Goal: Task Accomplishment & Management: Use online tool/utility

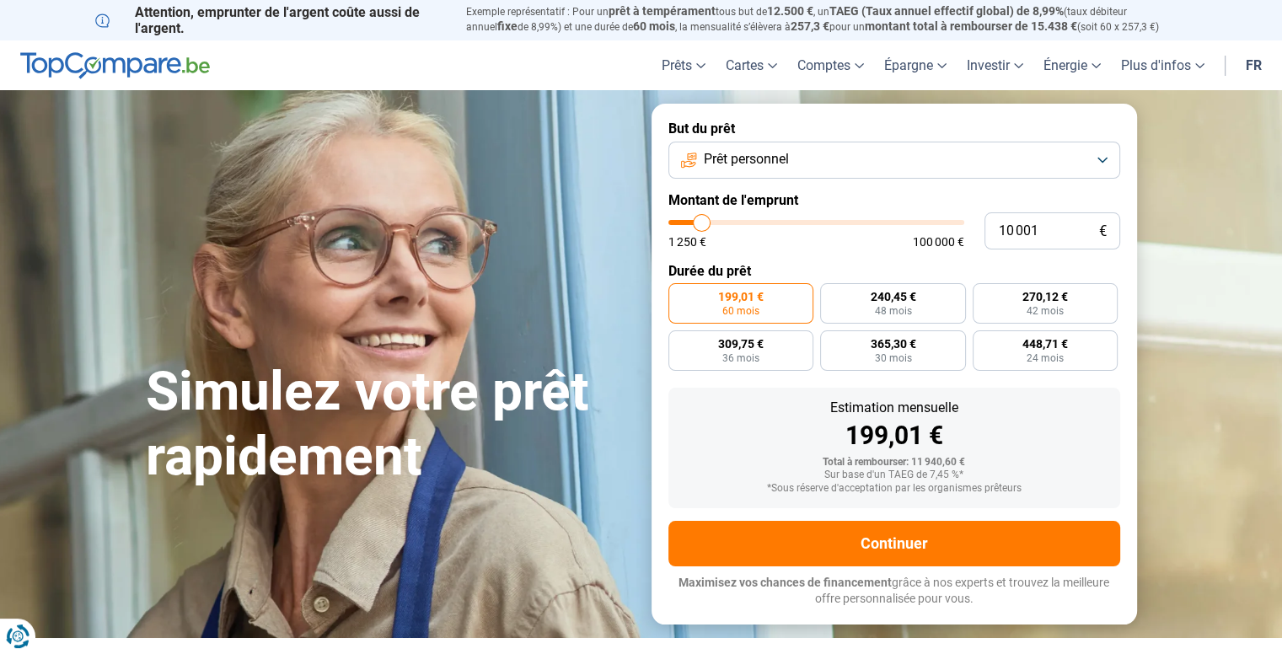
click at [1101, 159] on button "Prêt personnel" at bounding box center [894, 160] width 452 height 37
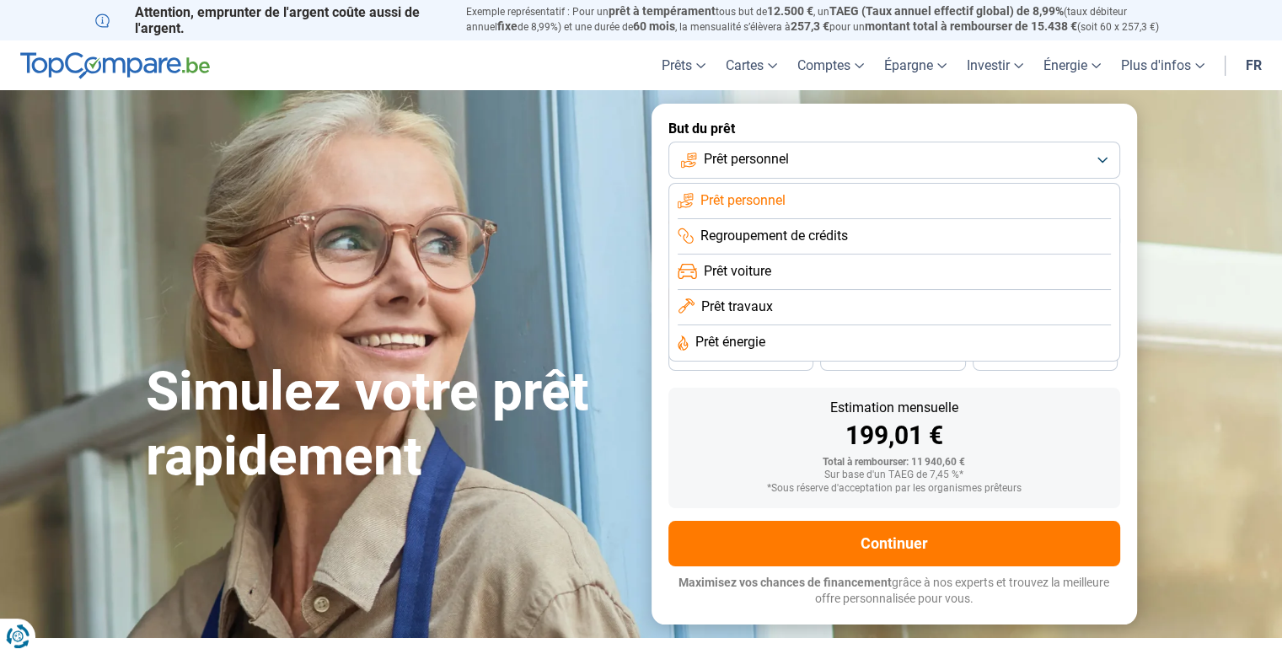
click at [861, 239] on li "Regroupement de crédits" at bounding box center [894, 236] width 433 height 35
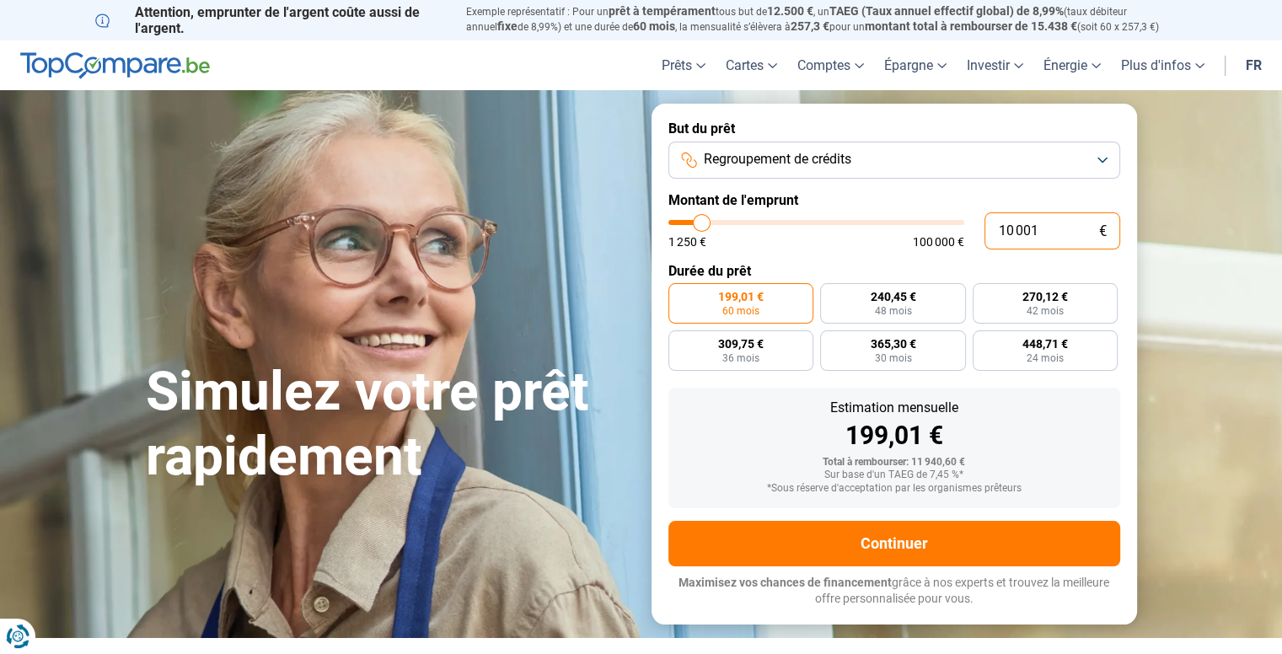
click at [1038, 229] on input "10 001" at bounding box center [1052, 230] width 136 height 37
type input "1 000"
type input "1250"
type input "100"
type input "1250"
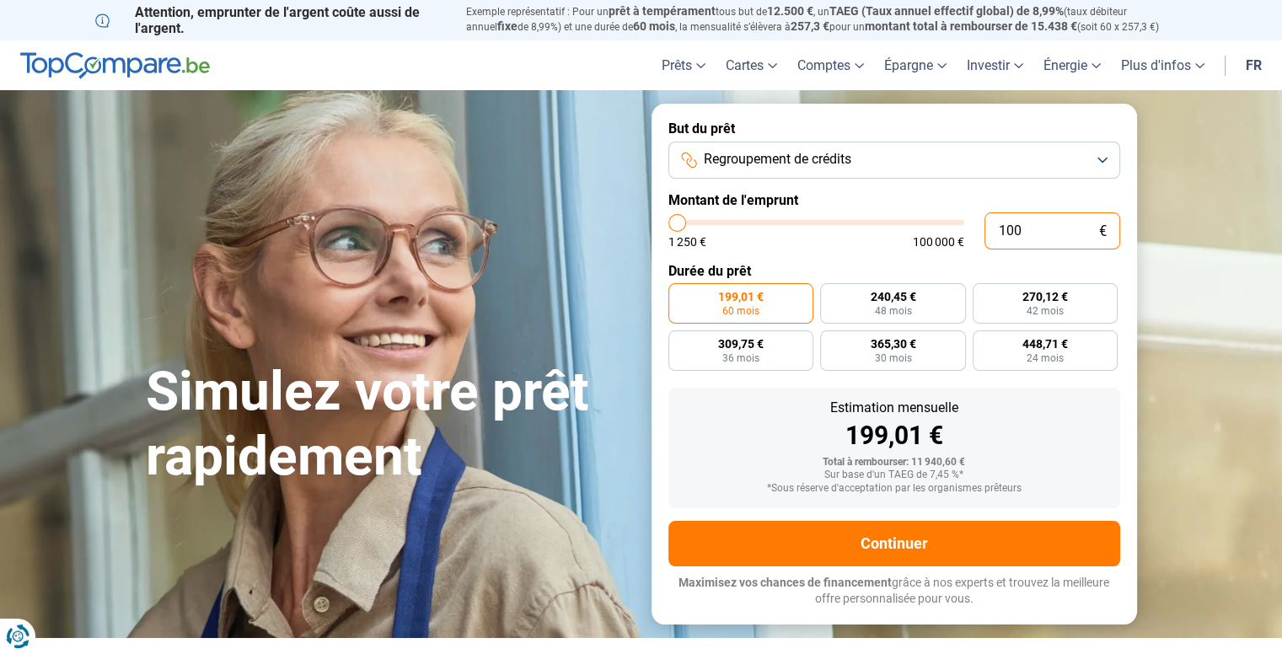
type input "10"
type input "1250"
type input "1"
type input "1250"
type input "0"
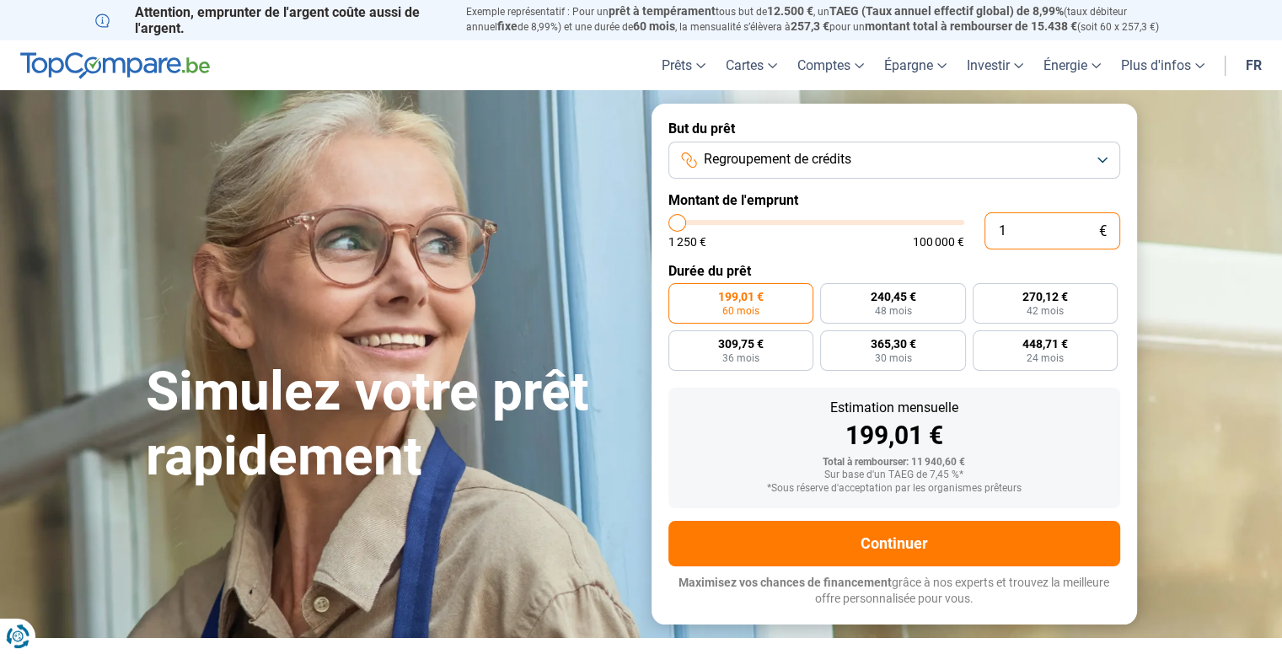
type input "1250"
type input "1 250"
type input "1250"
radio input "true"
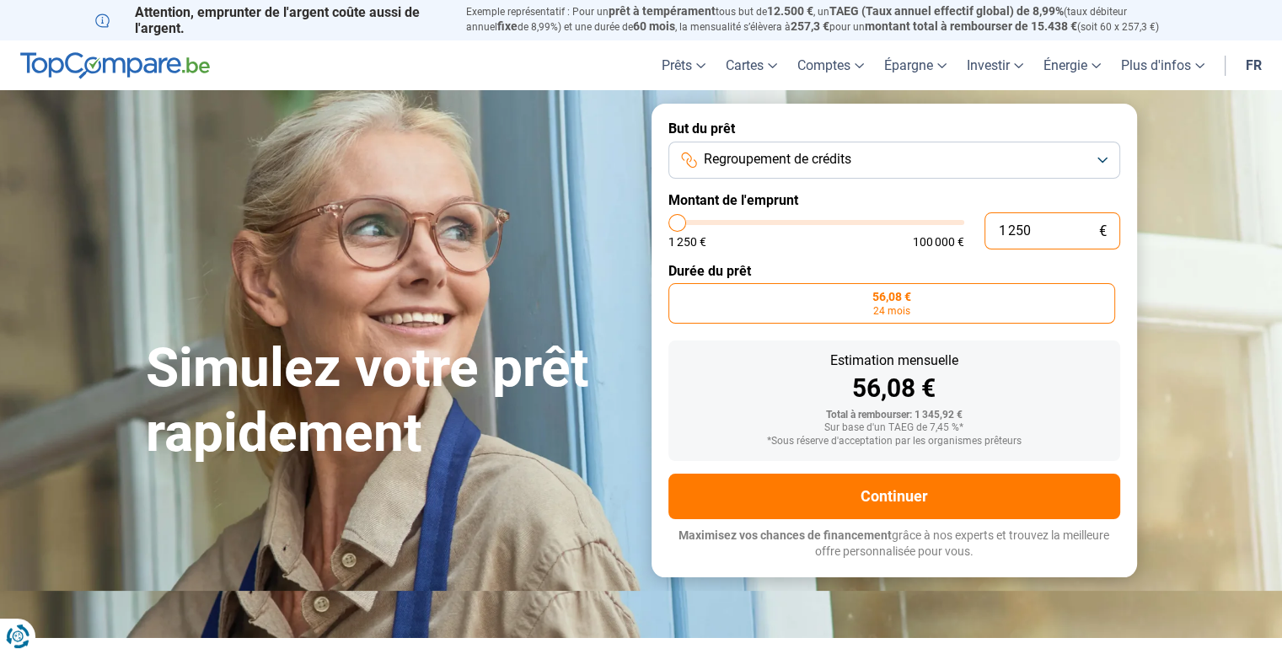
type input "12 503"
type input "12500"
radio input "false"
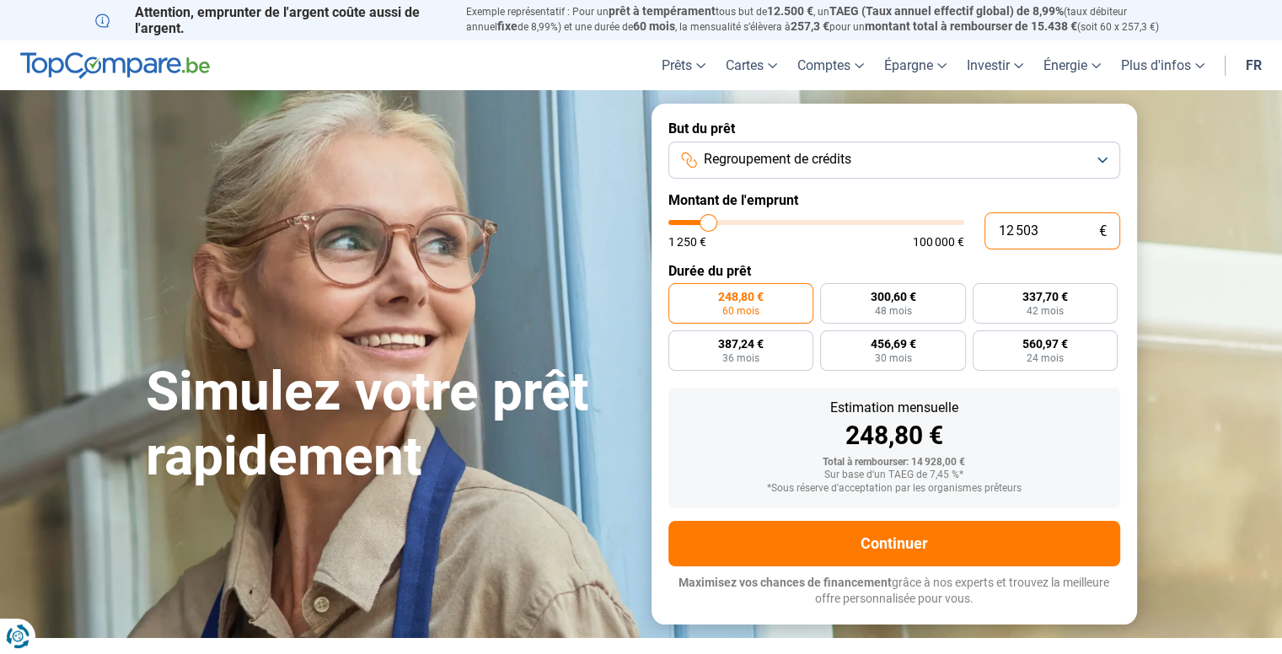
type input "125 030"
type input "100000"
type input "100 000"
type input "100000"
radio input "false"
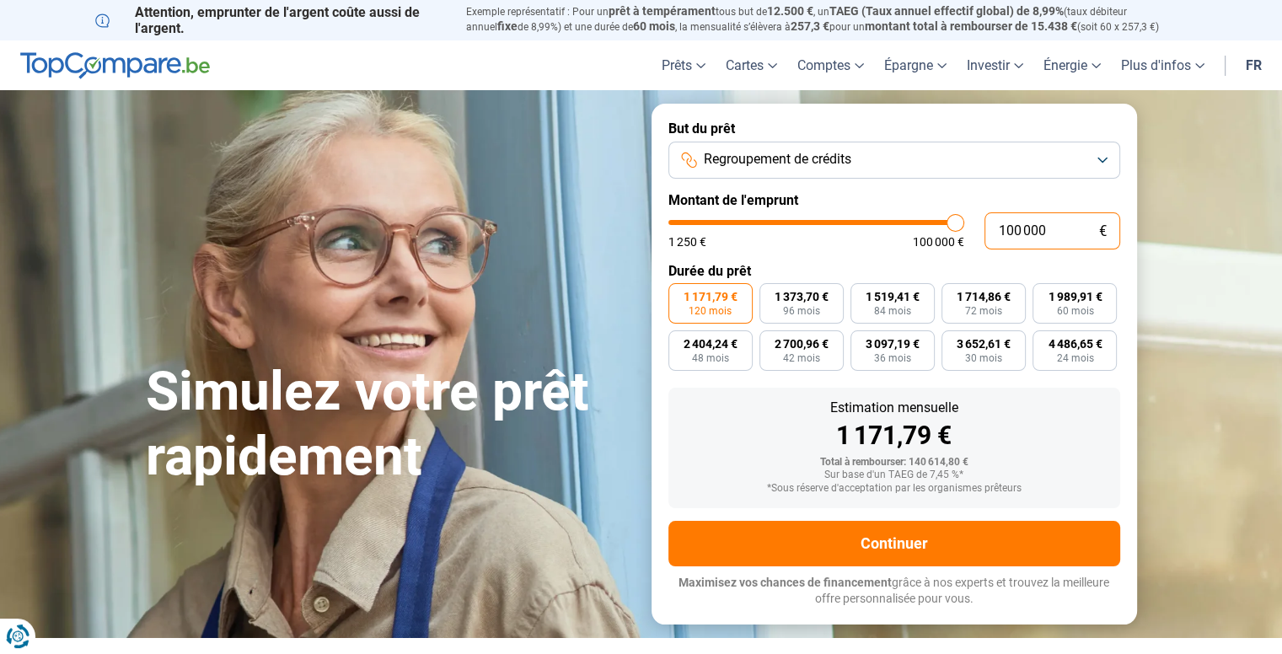
type input "10 000"
type input "10000"
type input "1 000"
type input "1250"
type input "100"
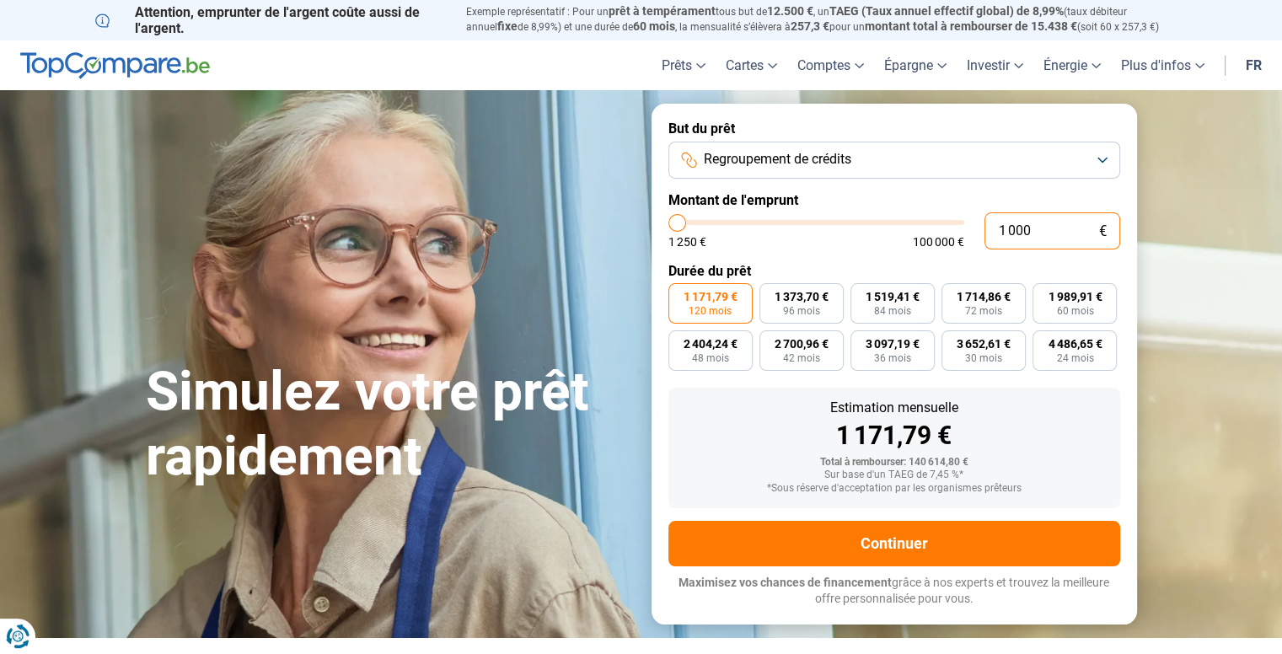
type input "1250"
type input "10"
type input "1250"
type input "1"
type input "1250"
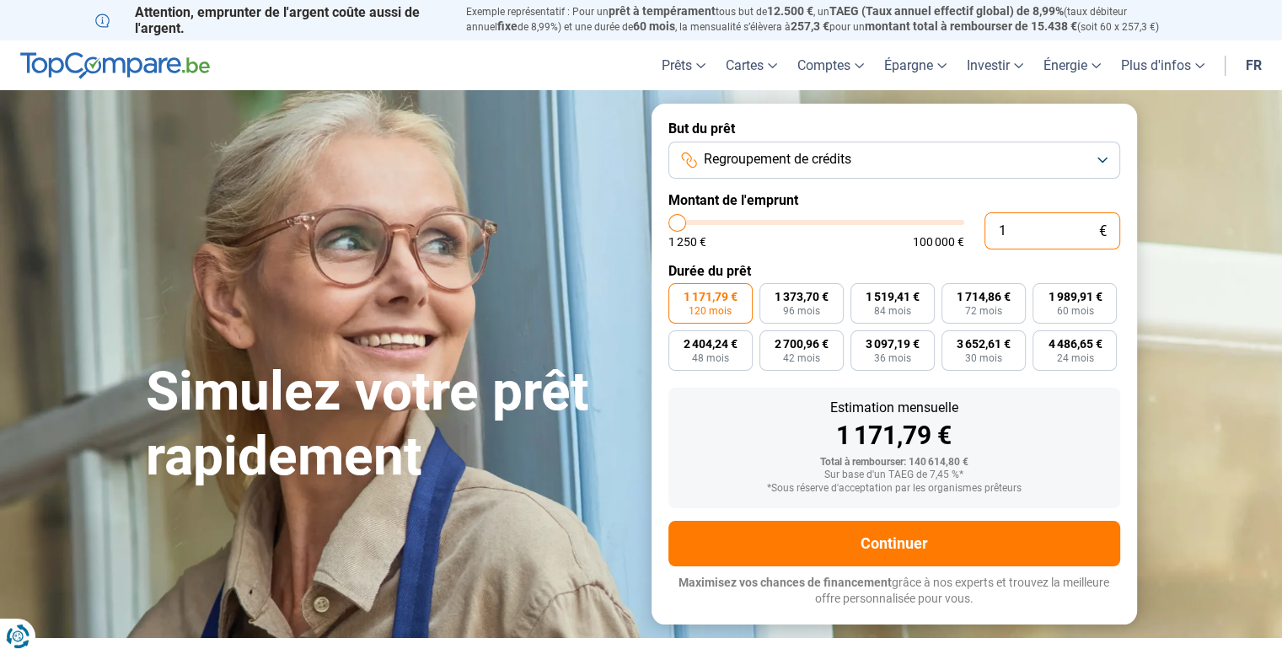
type input "1 250"
type input "1250"
radio input "true"
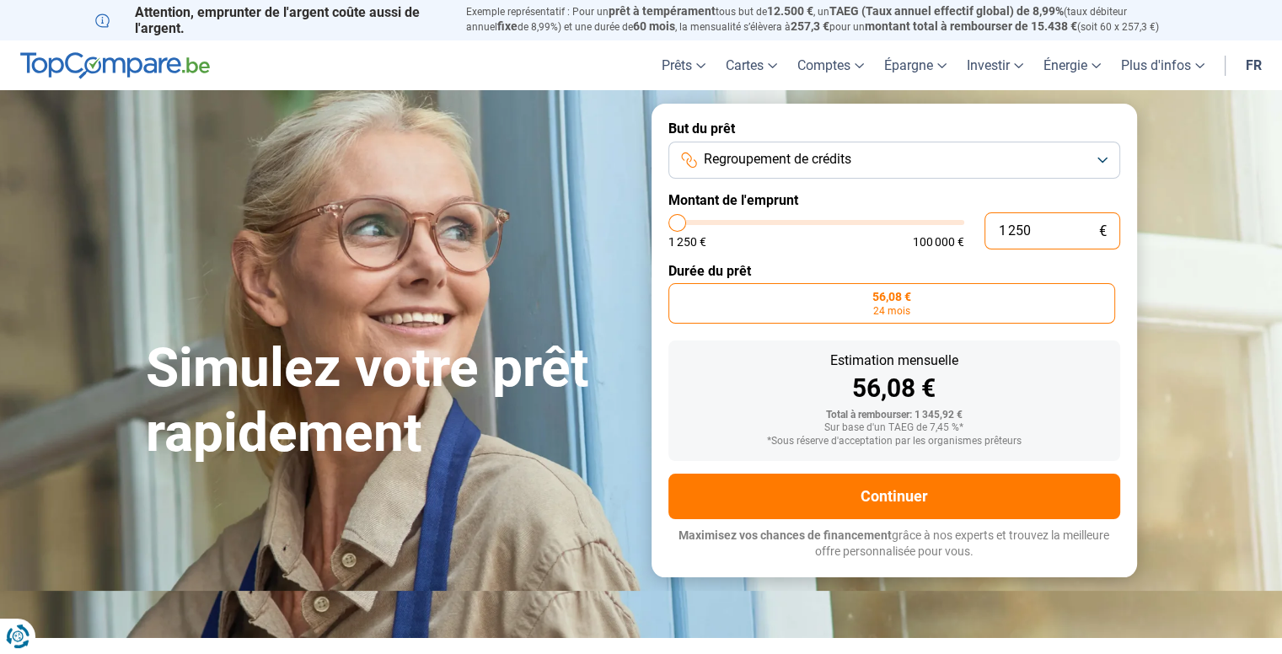
type input "125"
type input "1250"
type input "12"
type input "1250"
type input "1"
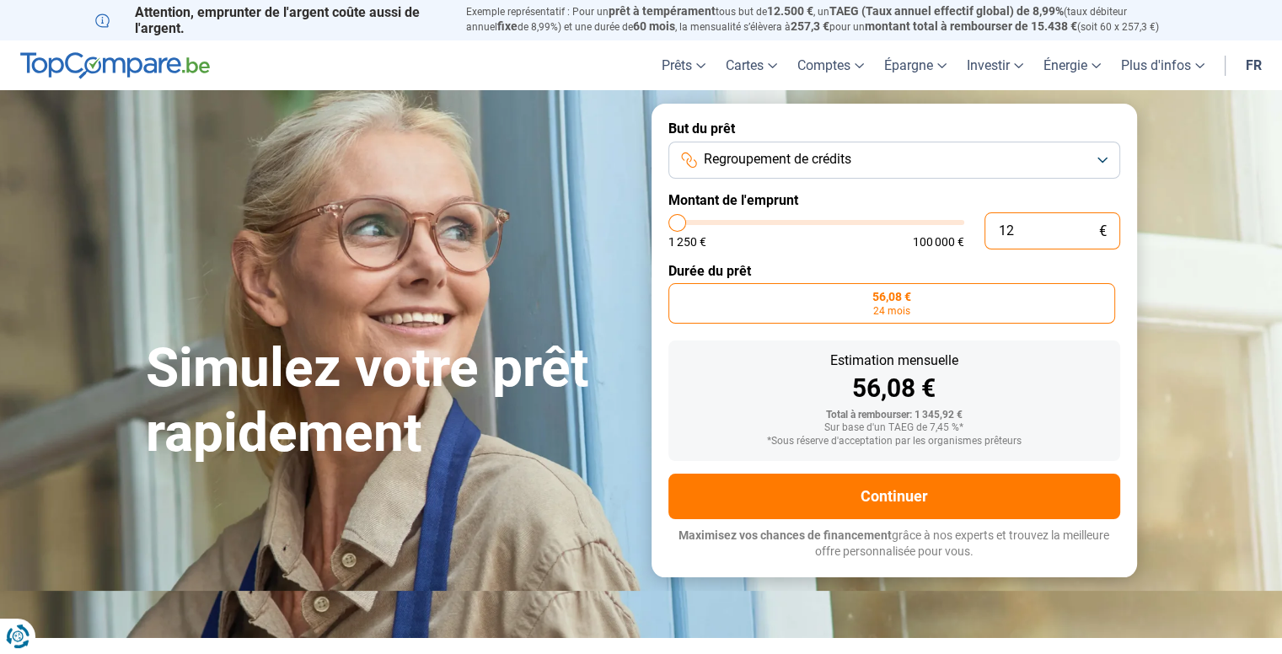
type input "1250"
type input "0"
type input "1250"
type input "3"
type input "1250"
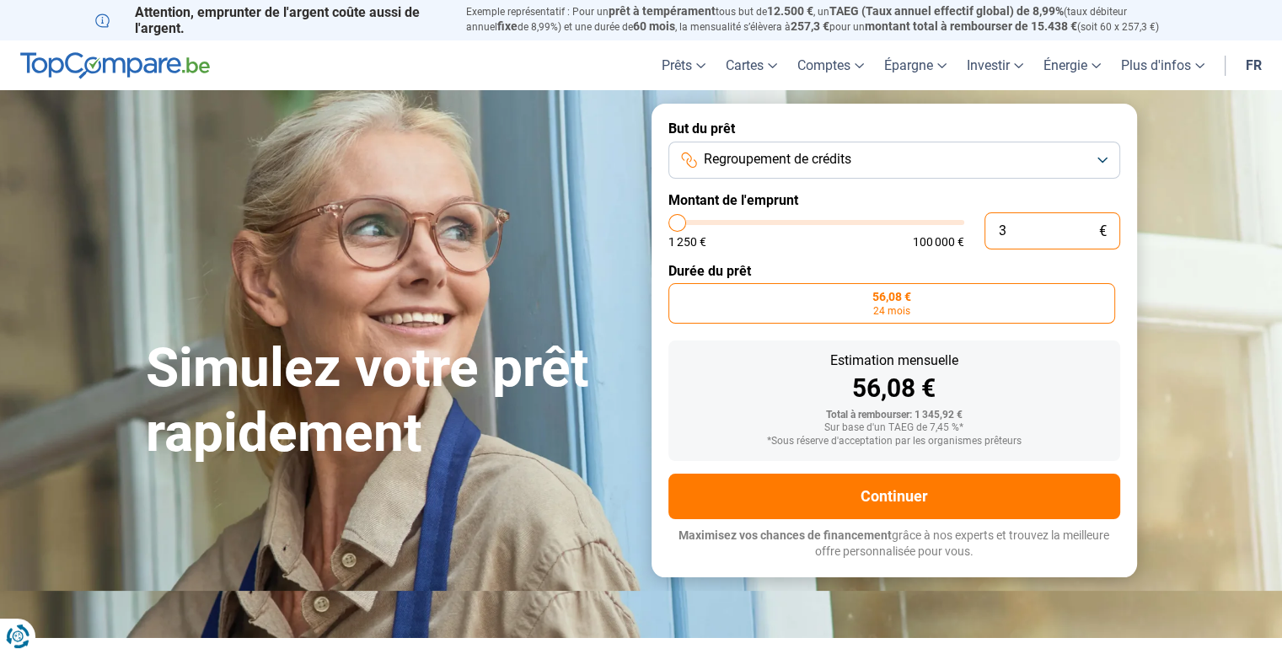
type input "30"
type input "1250"
type input "300"
type input "1250"
type input "3 000"
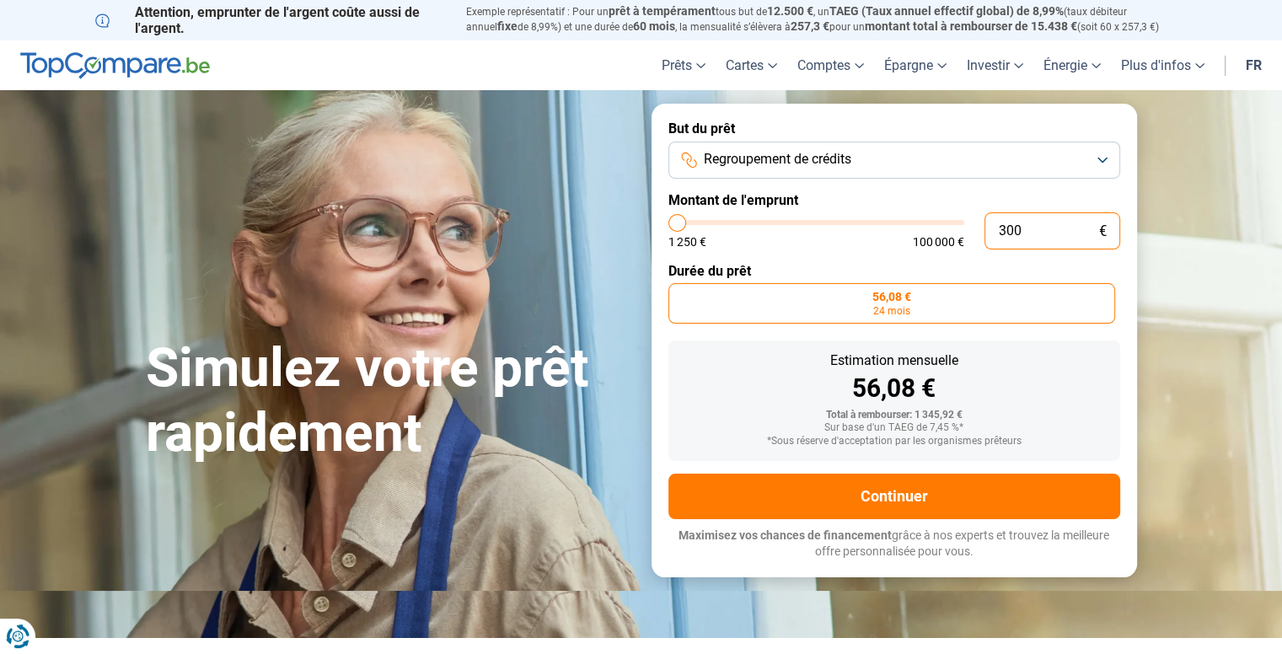
type input "3000"
type input "30 000"
type input "30000"
radio input "false"
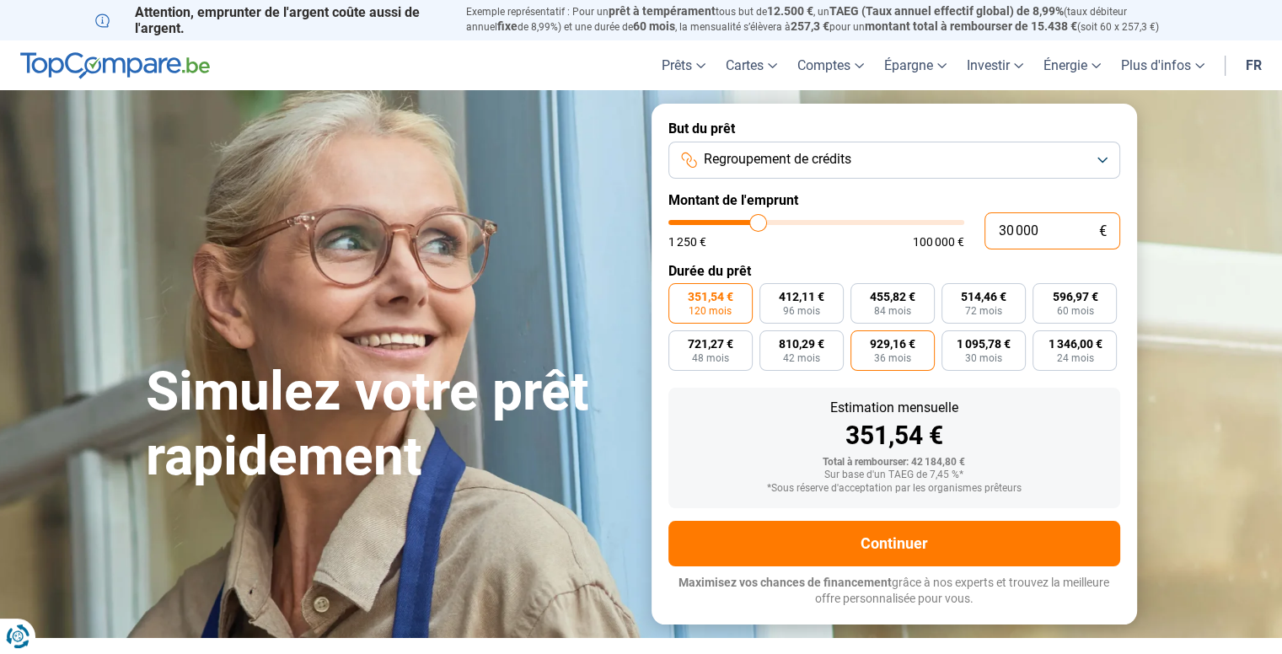
type input "30 000"
click at [893, 350] on span "929,16 €" at bounding box center [893, 344] width 46 height 12
click at [861, 341] on input "929,16 € 36 mois" at bounding box center [855, 335] width 11 height 11
radio input "true"
click at [1004, 230] on input "30 000" at bounding box center [1052, 230] width 136 height 37
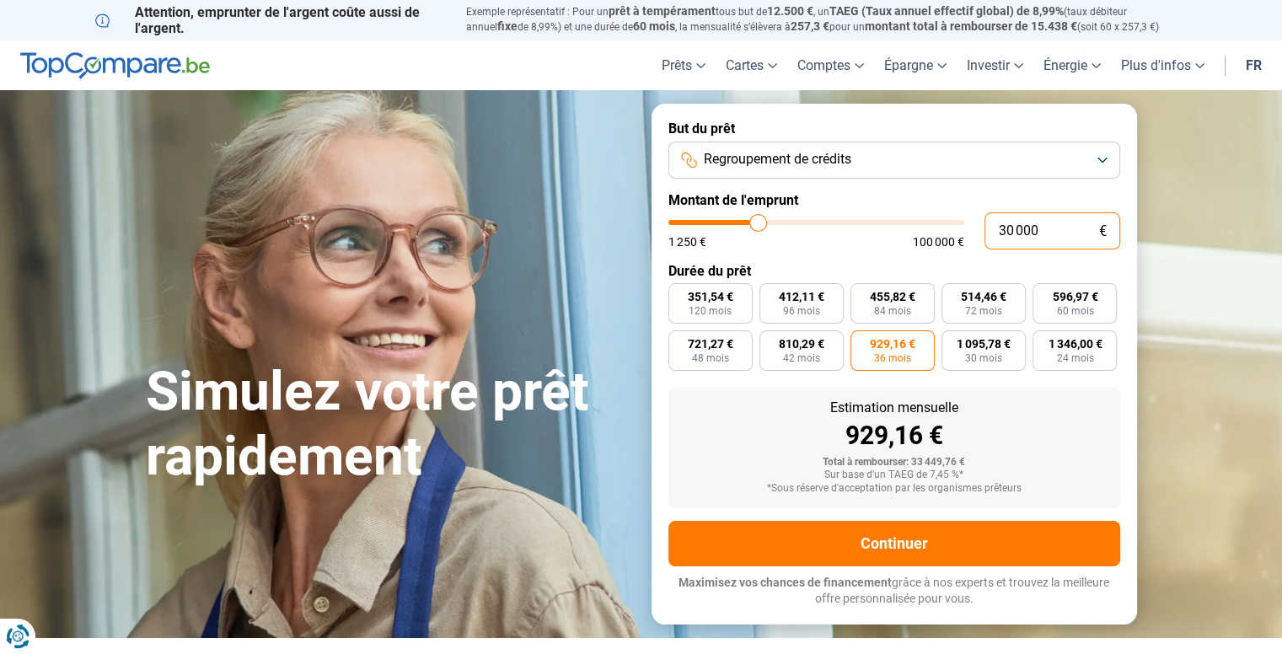
type input "0"
type input "1250"
type input "4"
type input "1250"
type input "1 250"
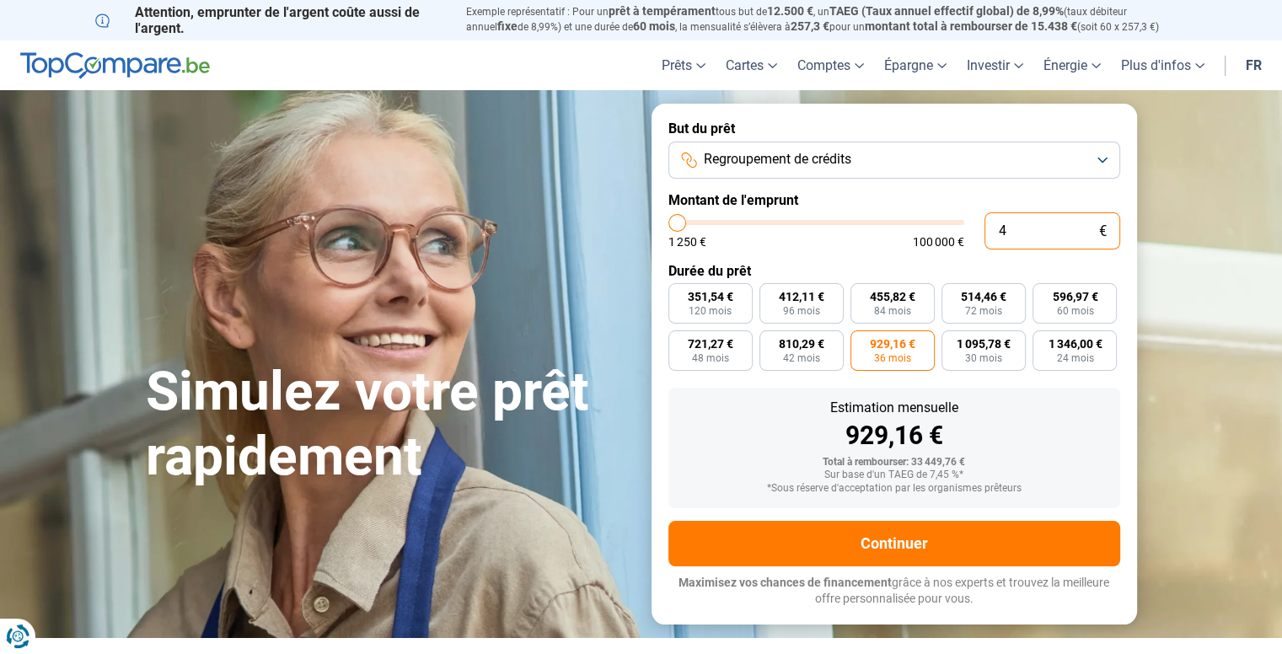
type input "1250"
radio input "true"
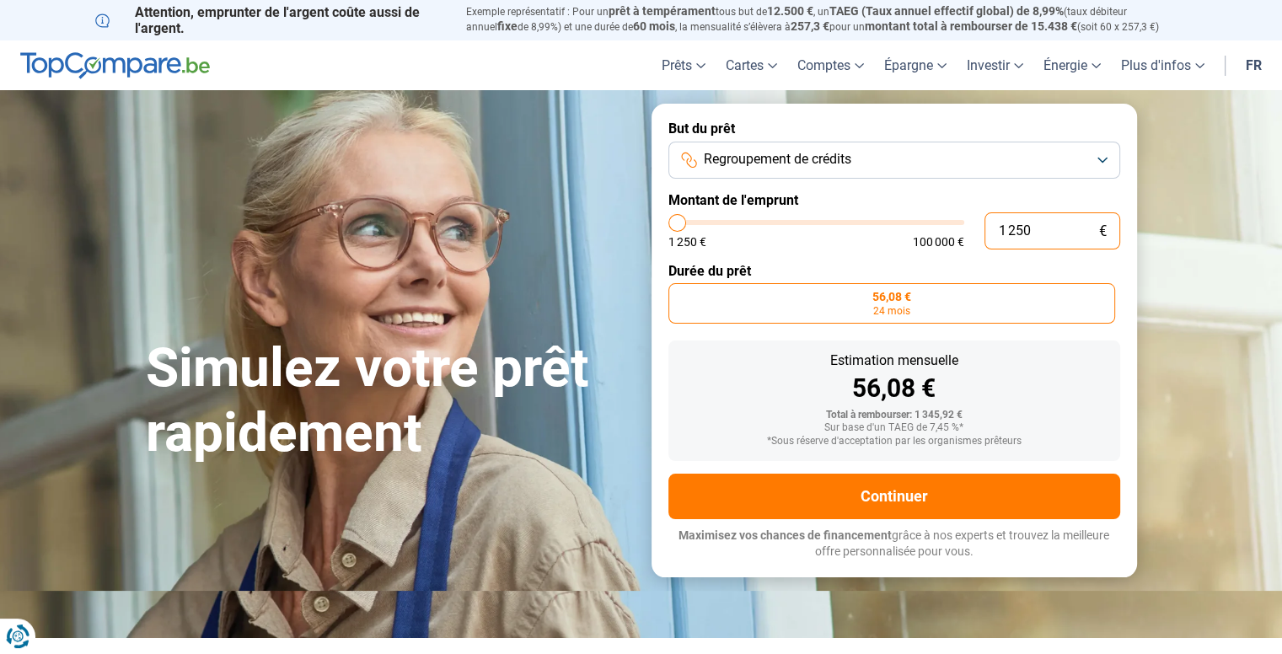
type input "12 500"
type input "12500"
type input "125 000"
type input "100000"
type input "100 000"
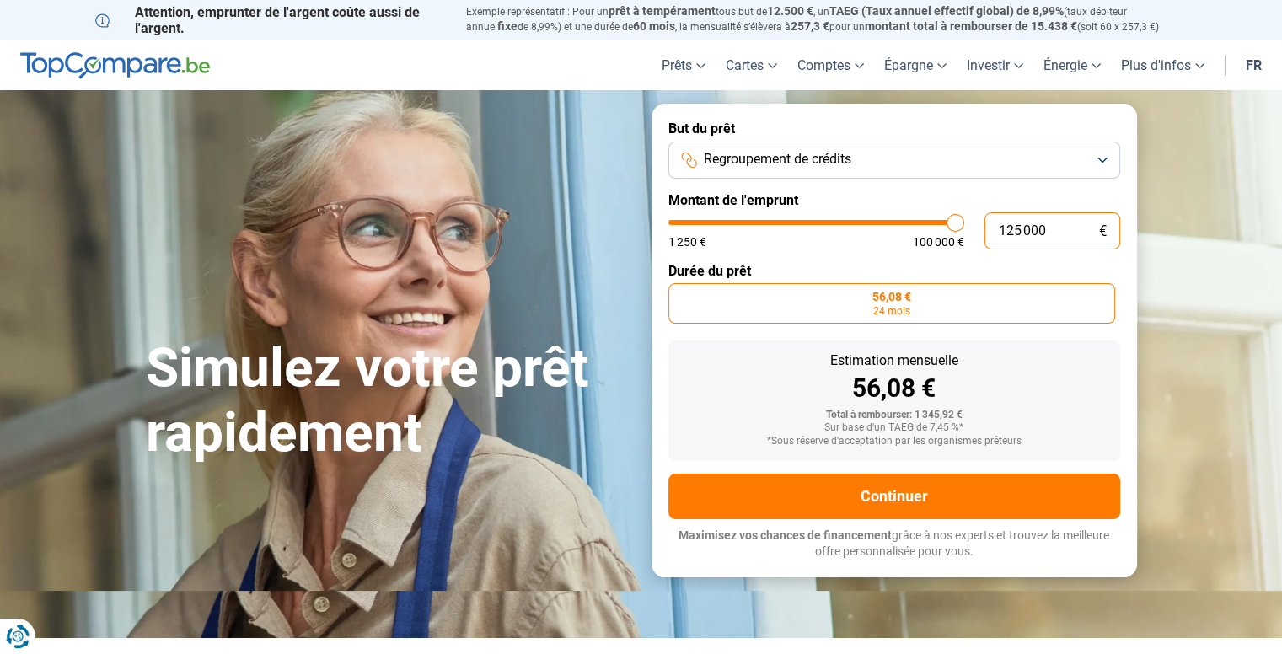
type input "100000"
radio input "false"
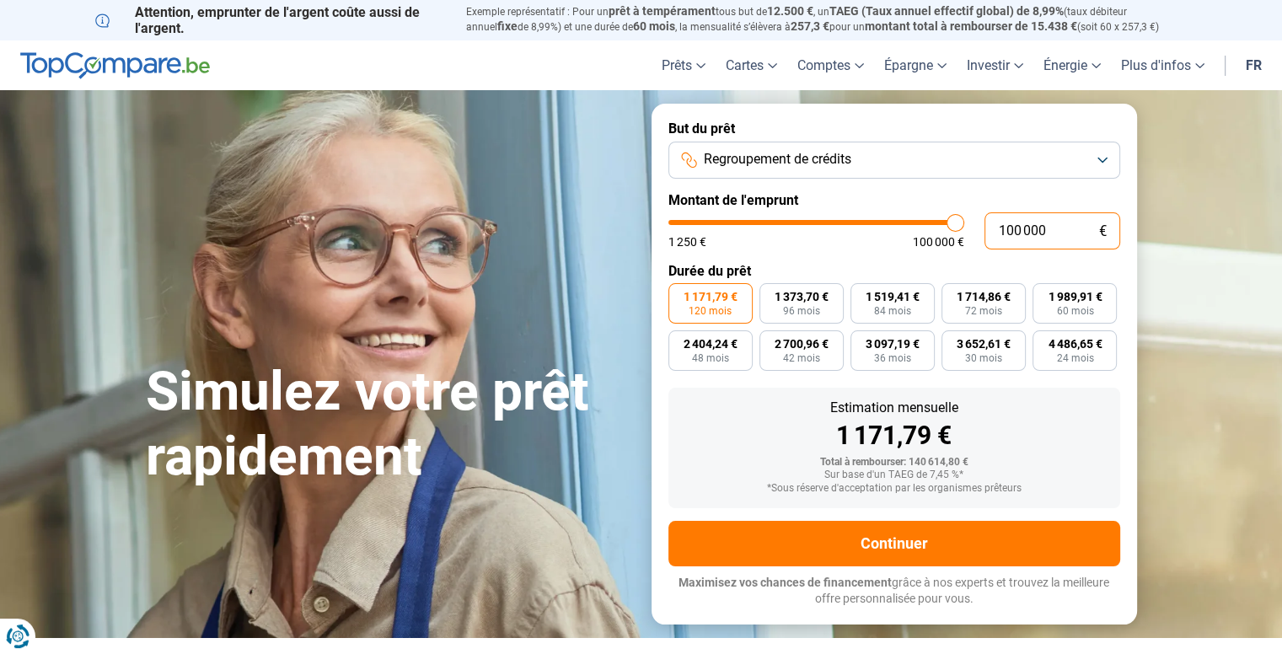
type input "10 000"
type input "10000"
type input "1 000"
type input "1250"
type input "100"
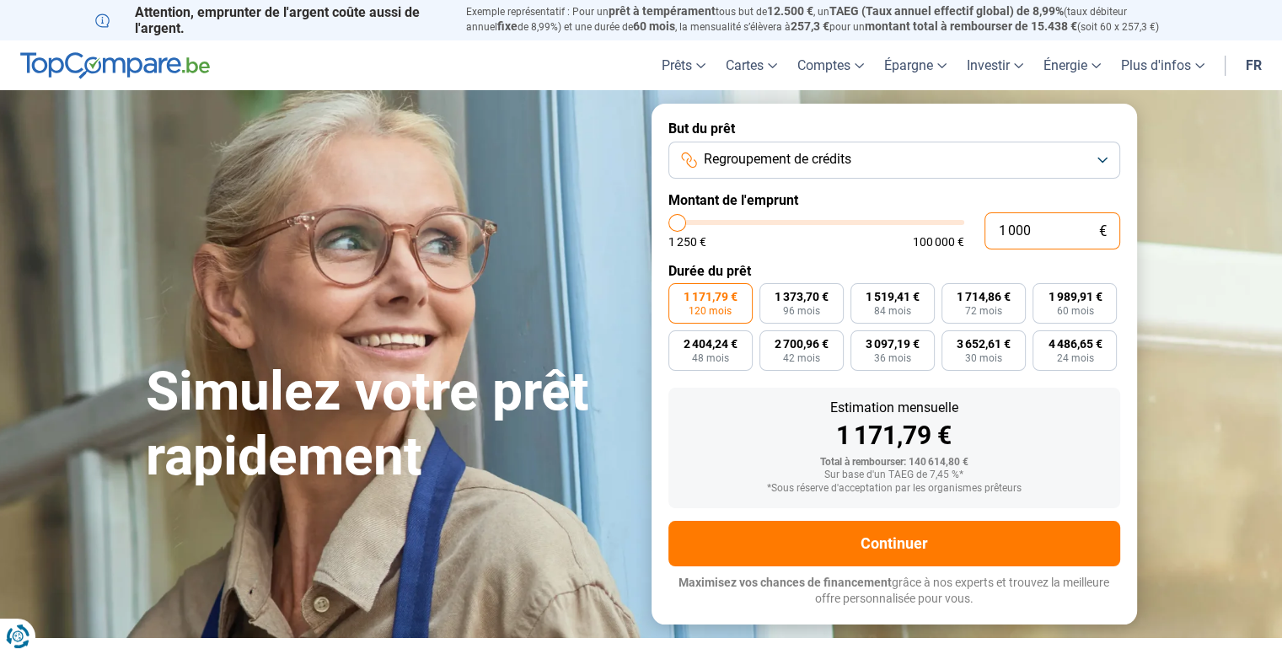
type input "1250"
type input "10"
type input "1250"
type input "1"
type input "1250"
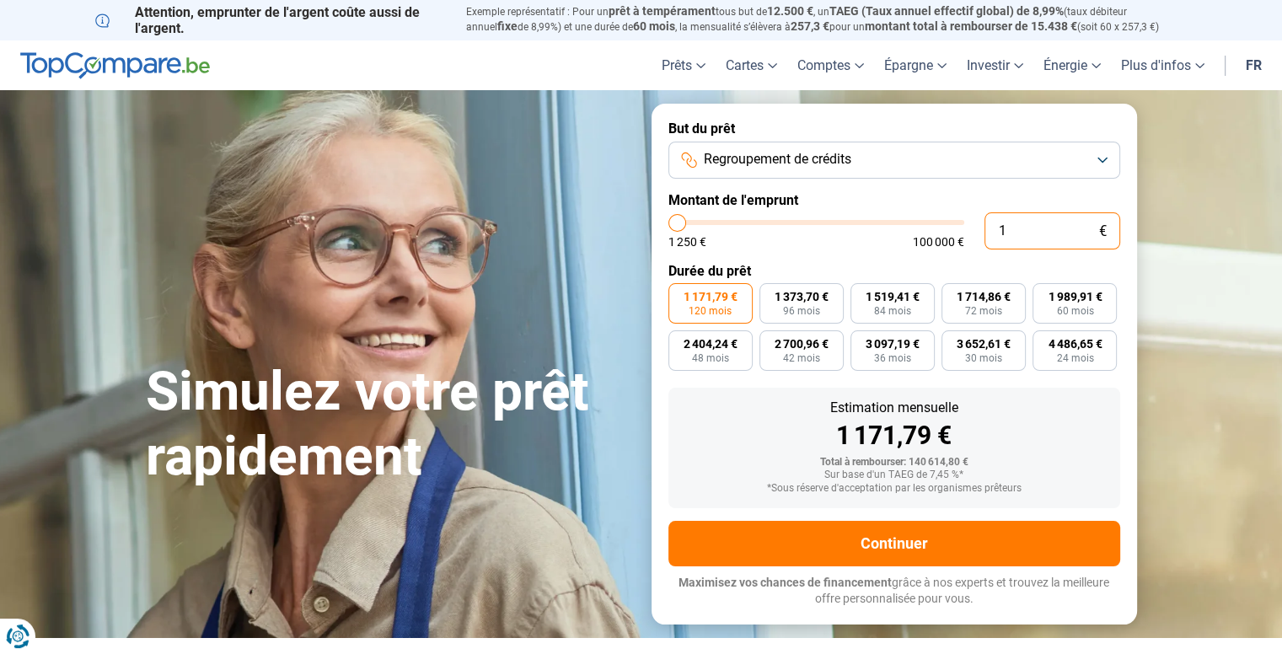
type input "0"
type input "1250"
type input "1 250"
type input "1250"
radio input "true"
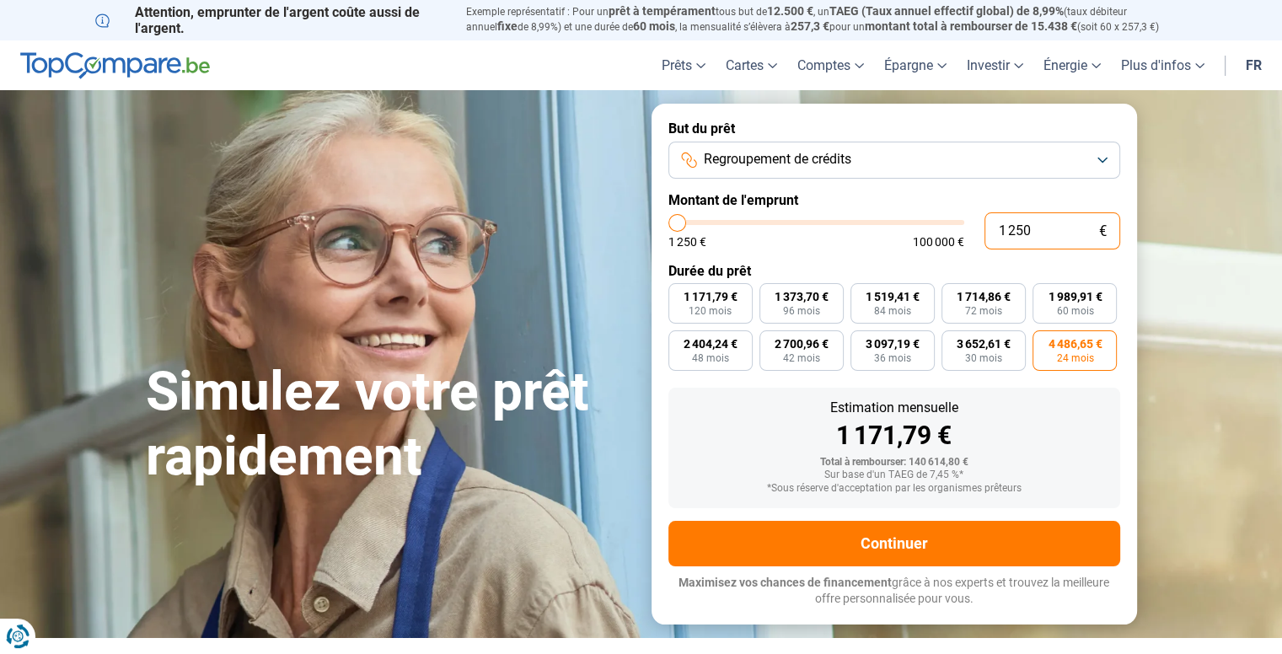
type input "12 504"
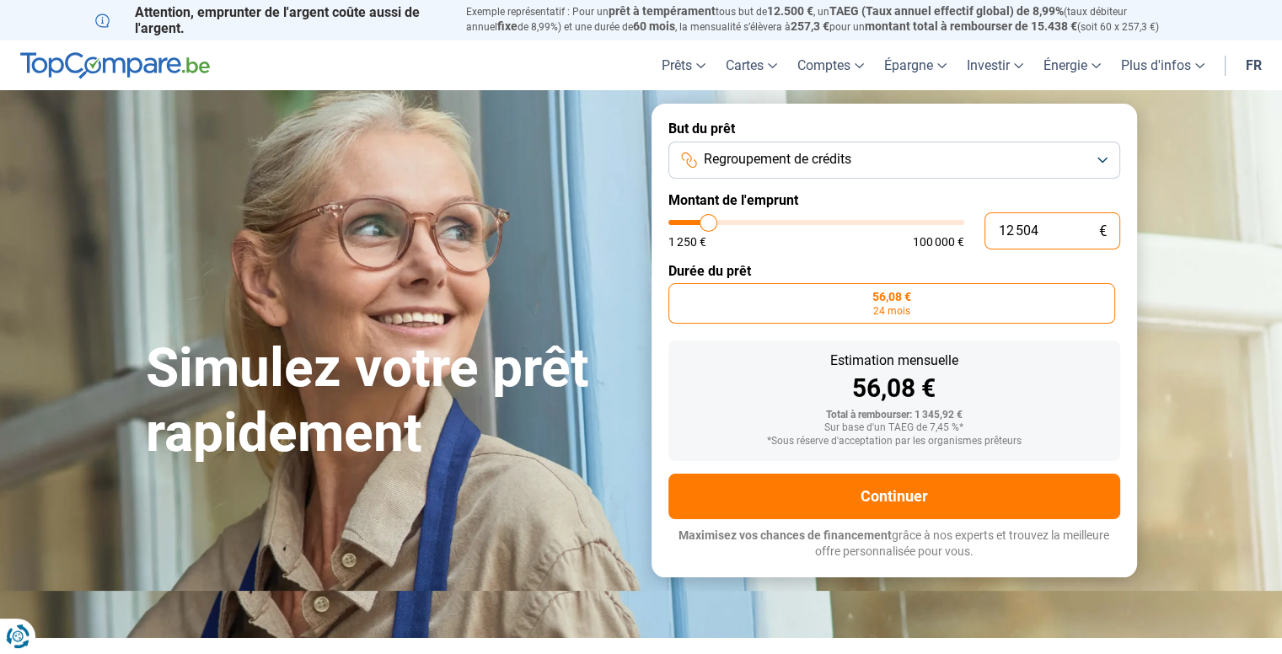
type input "12500"
radio input "false"
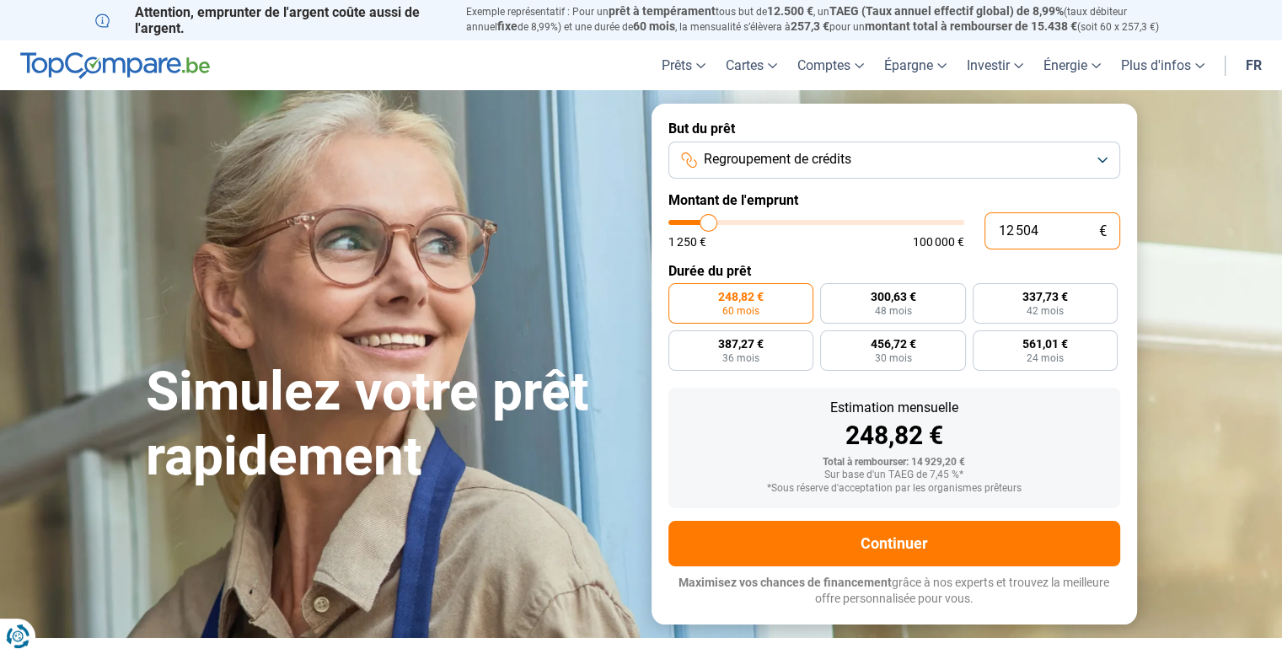
type input "1 250"
type input "1250"
type input "125"
type input "1250"
type input "12"
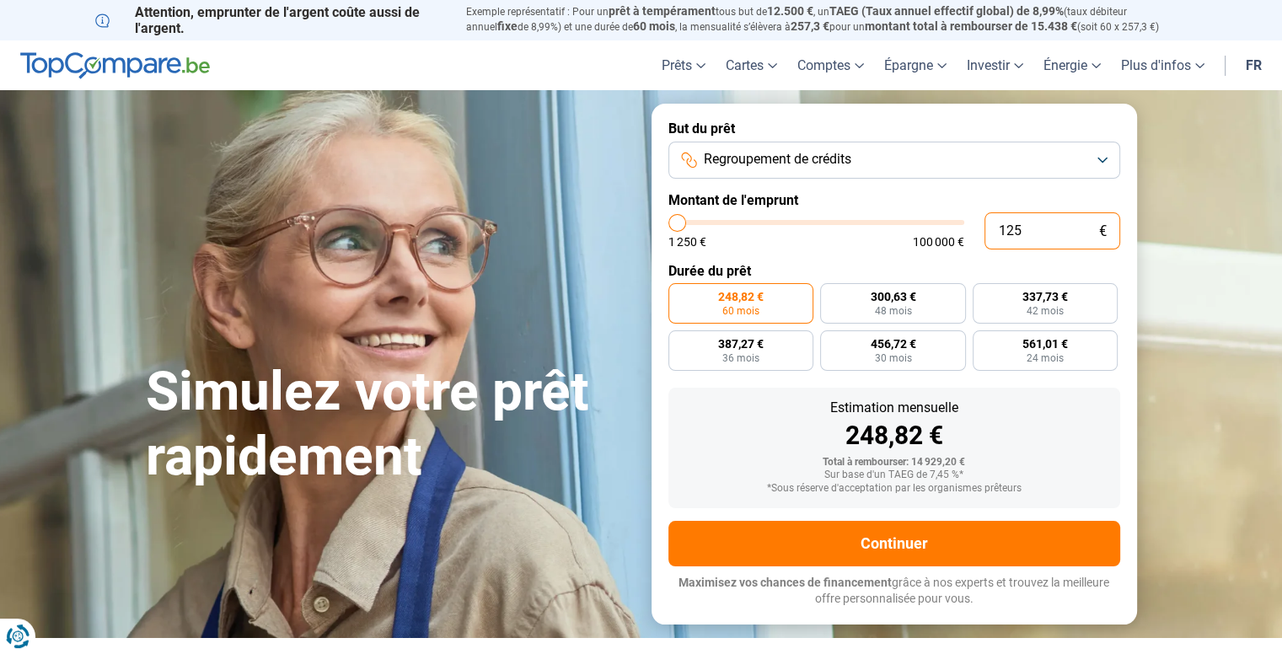
type input "1250"
type input "1"
type input "1250"
type input "0"
type input "1250"
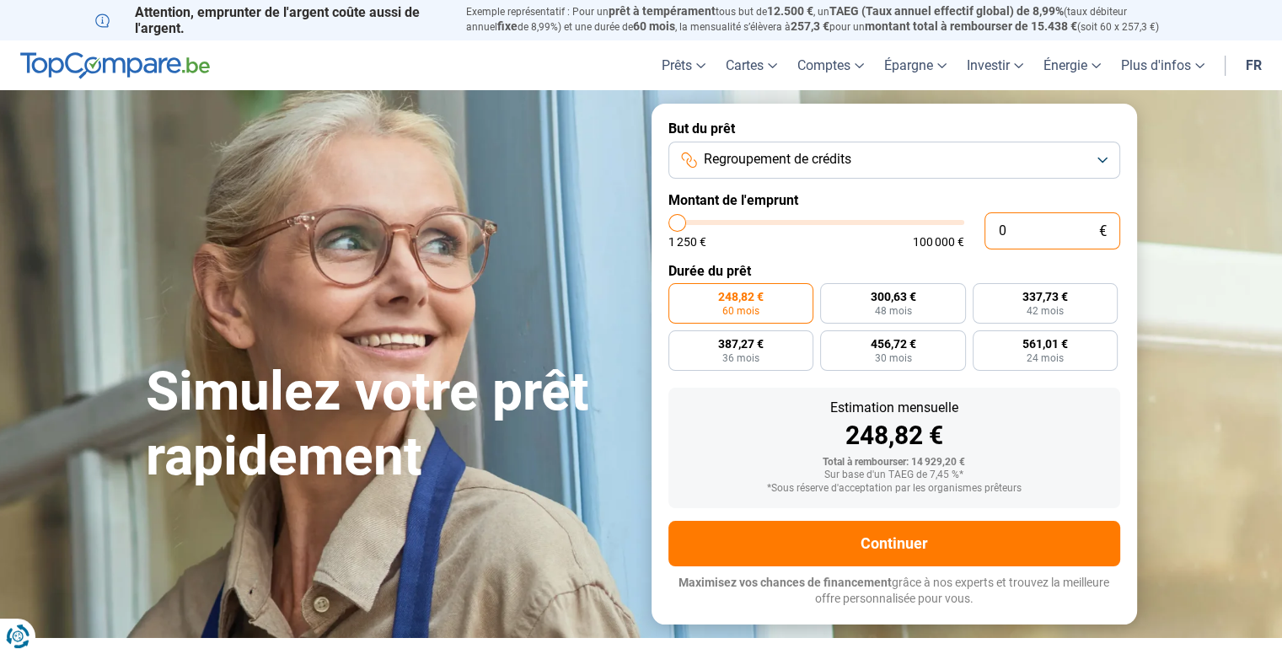
type input "1 250"
type input "1250"
radio input "true"
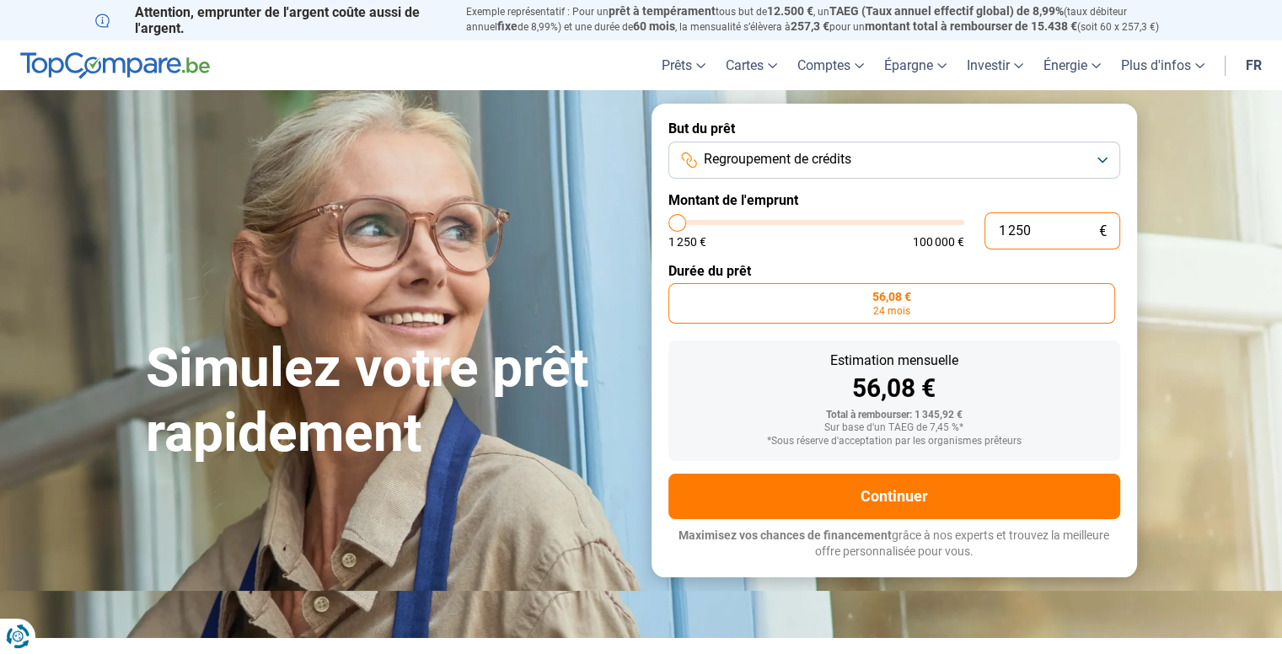
type input "12 504"
type input "12500"
radio input "false"
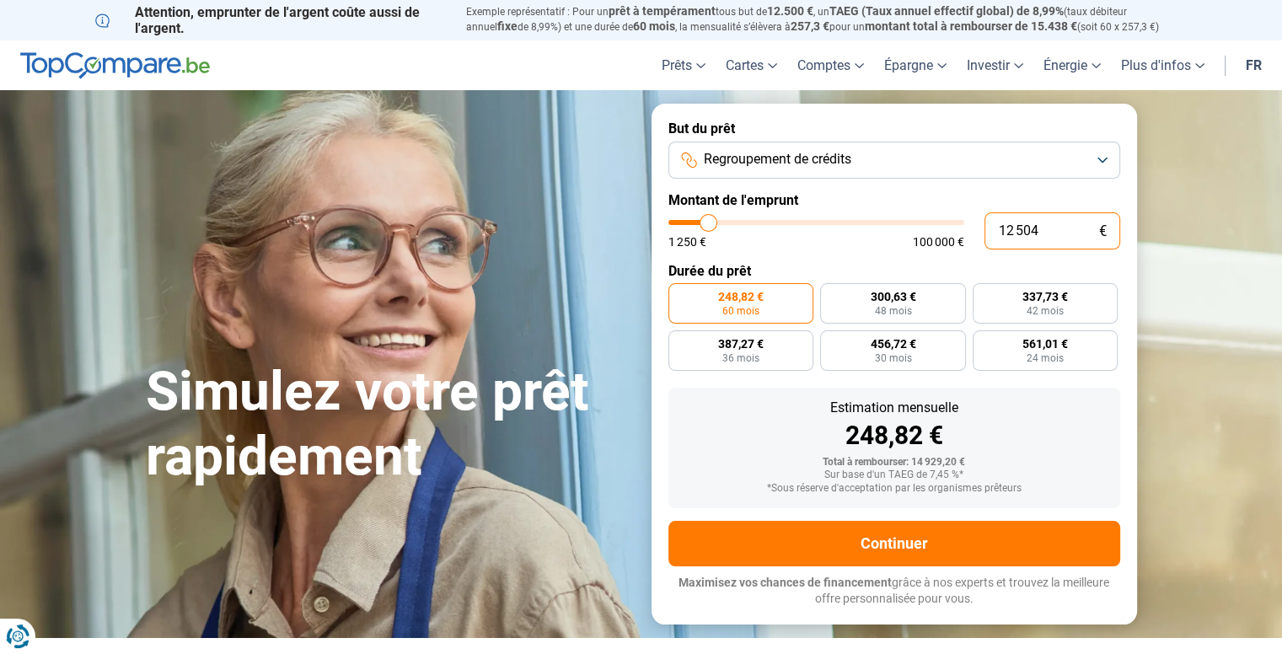
type input "1 250"
type input "1250"
type input "125"
type input "1250"
type input "12"
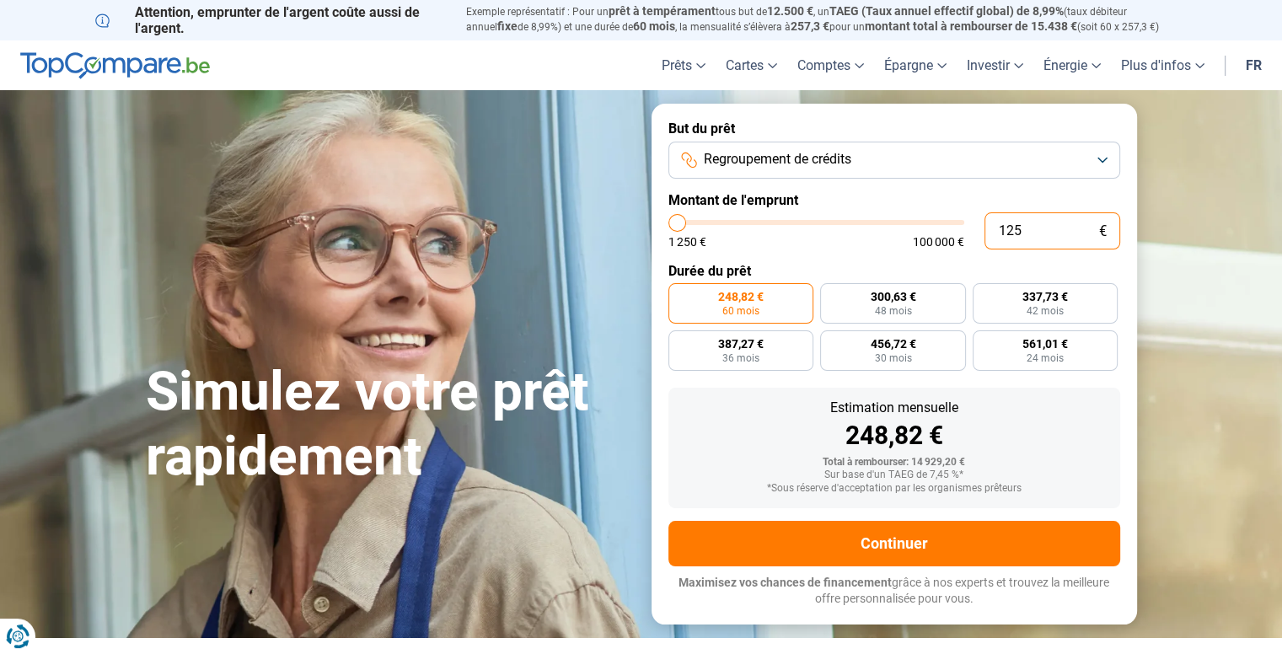
type input "1250"
type input "1"
type input "1250"
type input "0"
type input "1250"
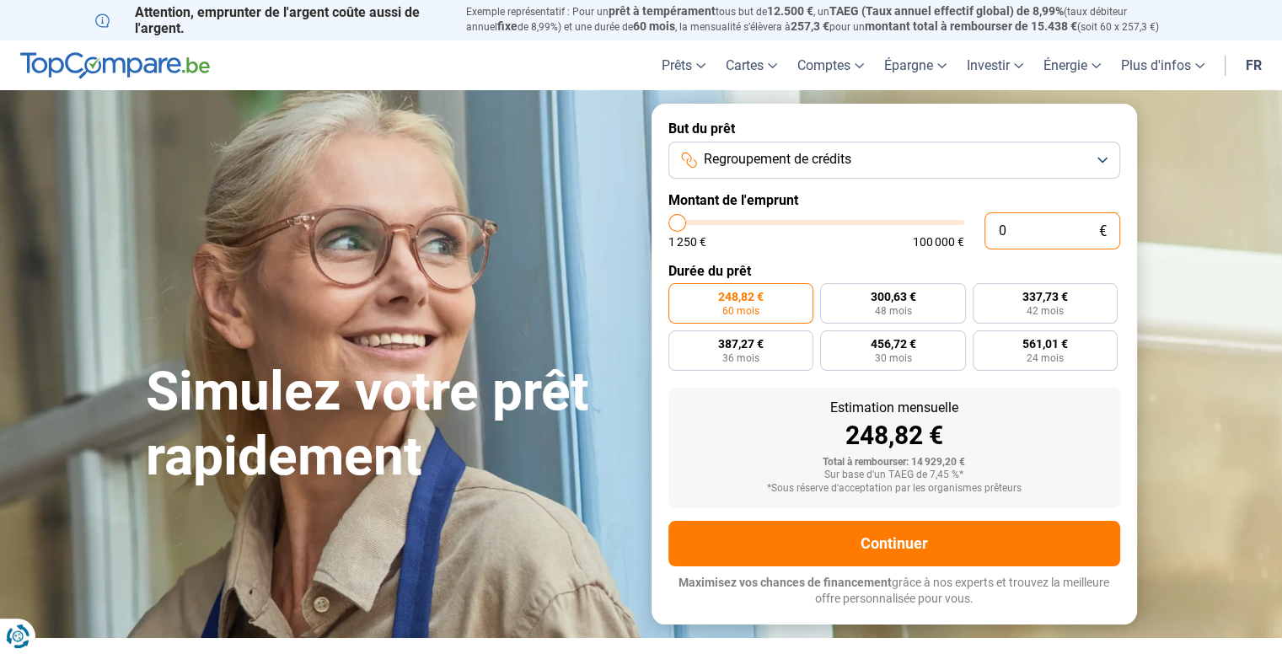
type input "1 250"
type input "1250"
radio input "true"
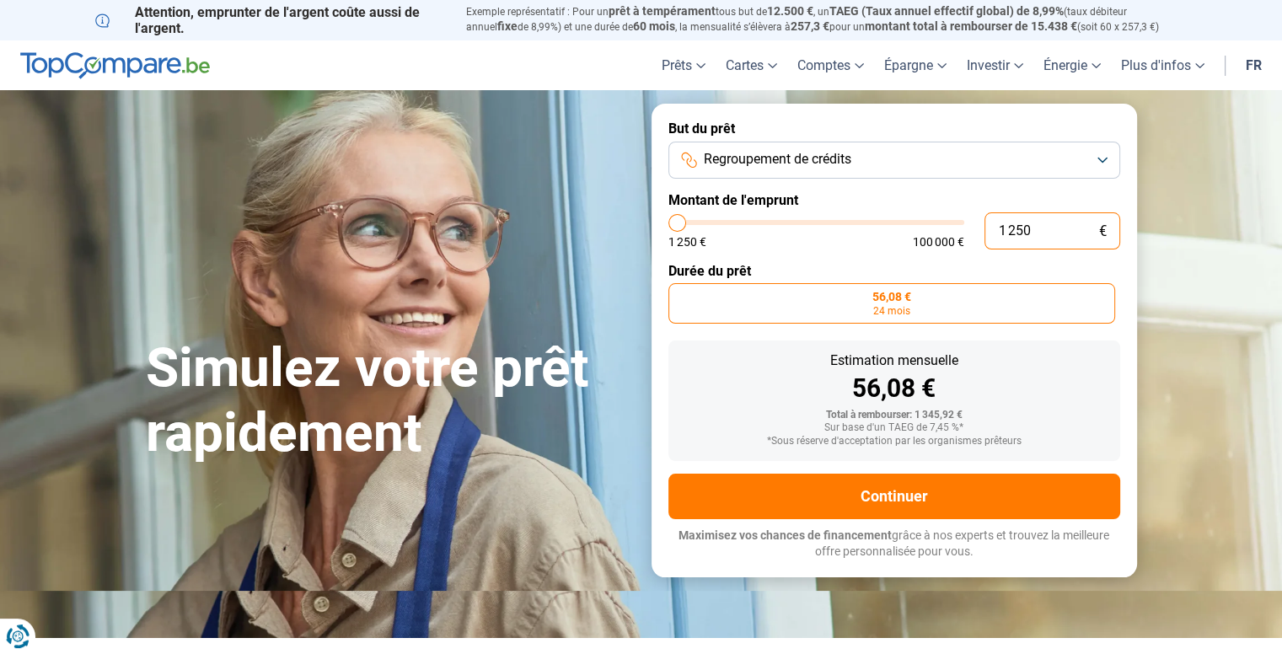
type input "125"
type input "1250"
type input "12"
type input "1250"
type input "1"
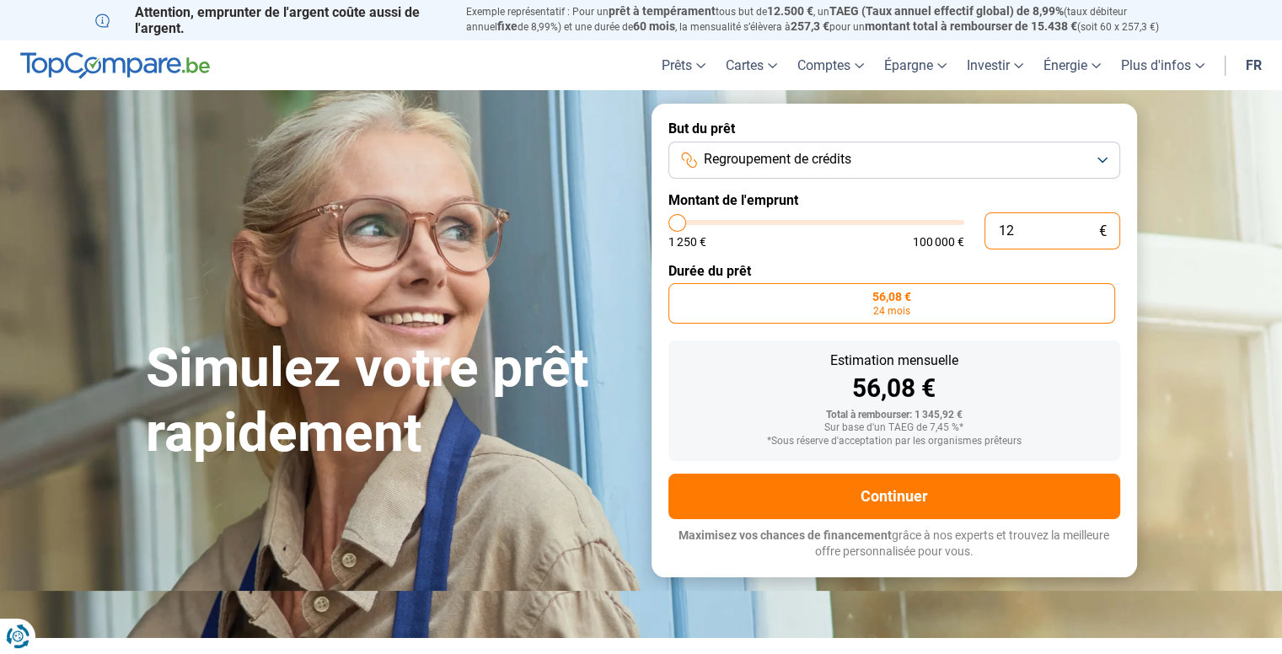
type input "1250"
type input "0"
type input "1250"
type input "4"
type input "1250"
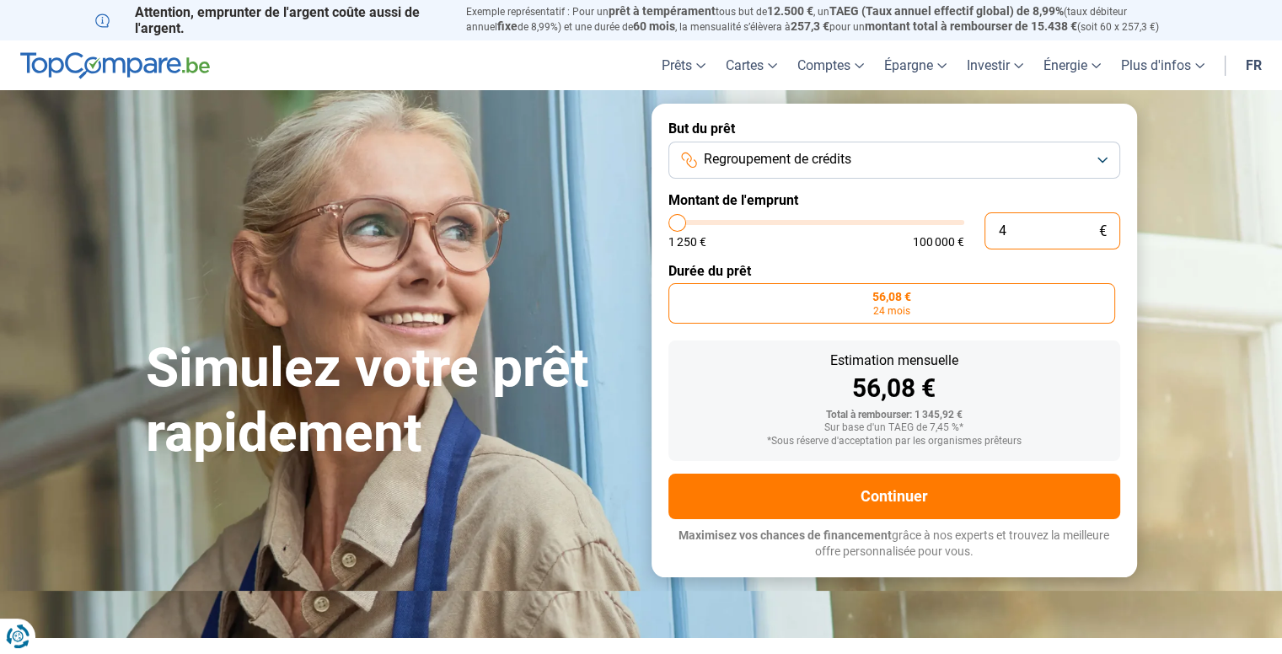
type input "40"
type input "1250"
type input "400"
type input "1250"
type input "4 000"
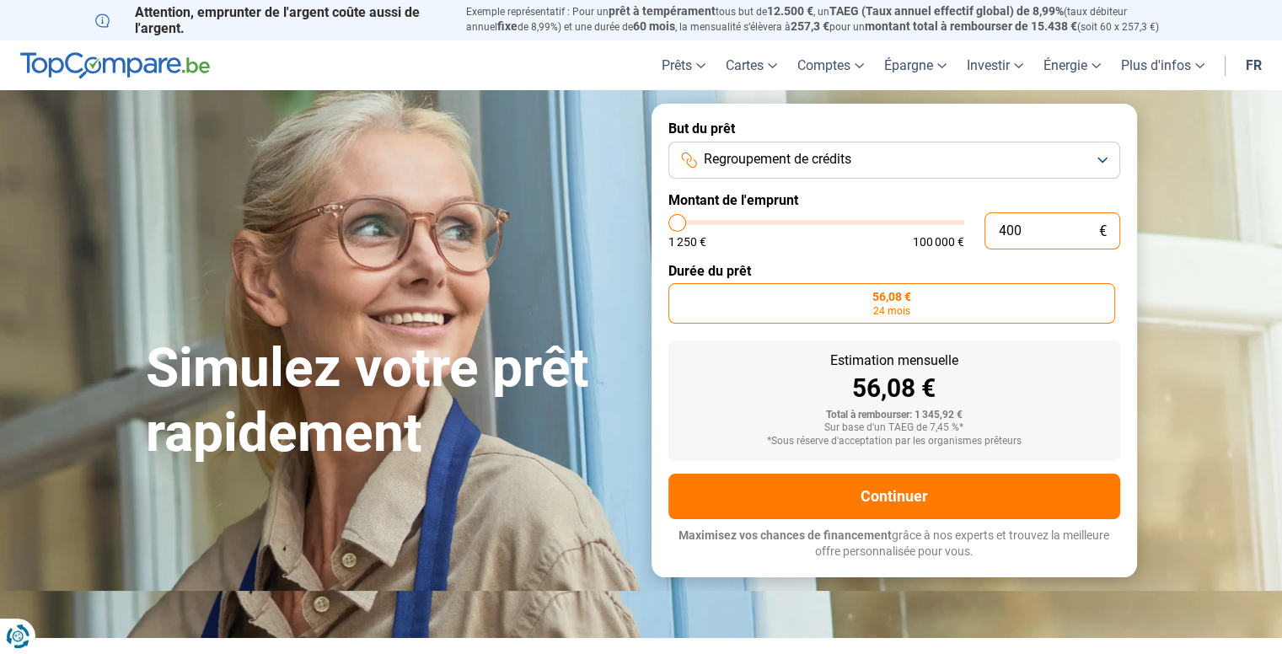
type input "4000"
type input "40 000"
type input "40000"
radio input "false"
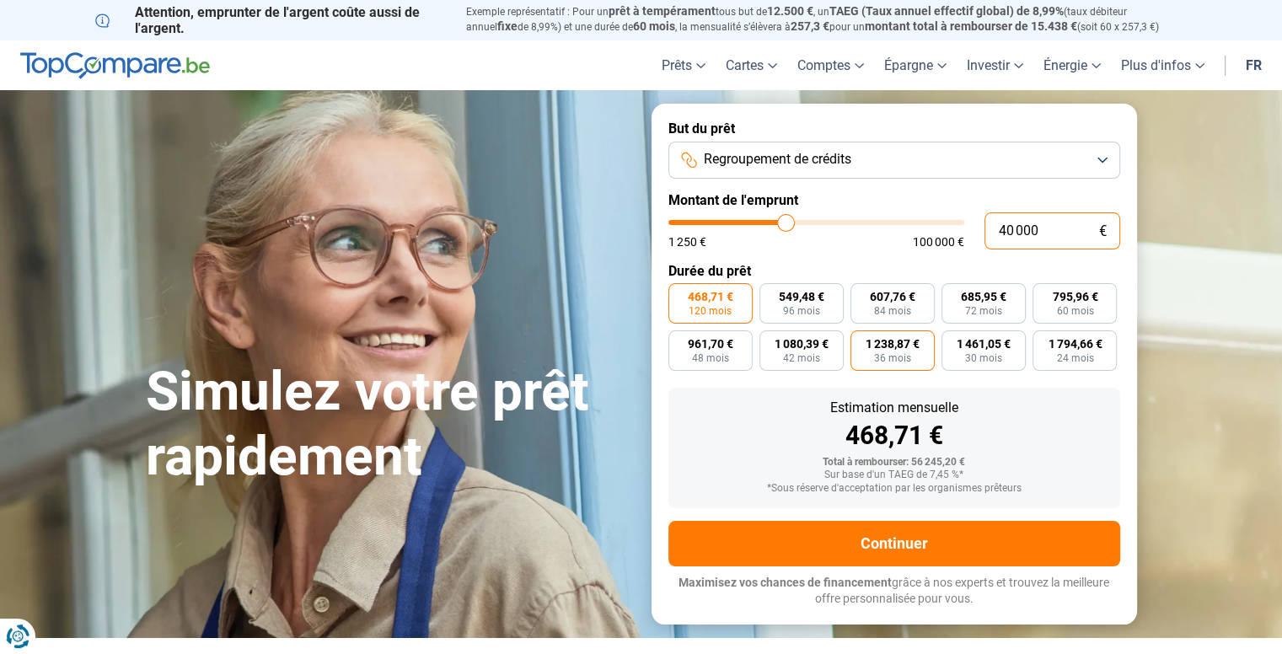
type input "40 000"
click at [891, 345] on span "1 238,87 €" at bounding box center [893, 344] width 54 height 12
click at [861, 341] on input "1 238,87 € 36 mois" at bounding box center [855, 335] width 11 height 11
radio input "true"
